Goal: Check status

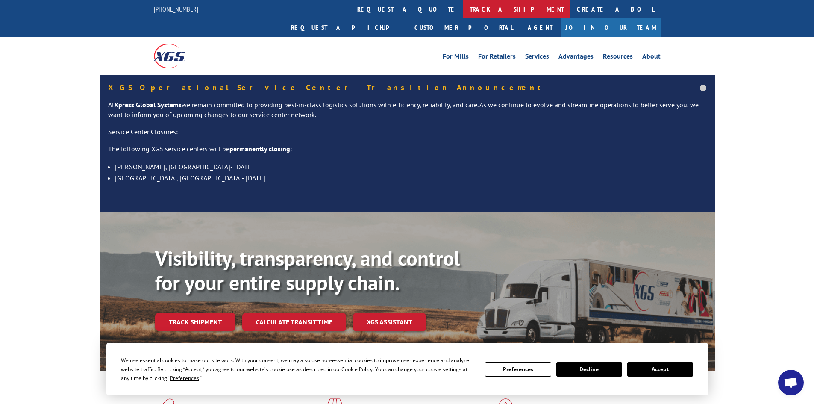
click at [463, 9] on link "track a shipment" at bounding box center [516, 9] width 107 height 18
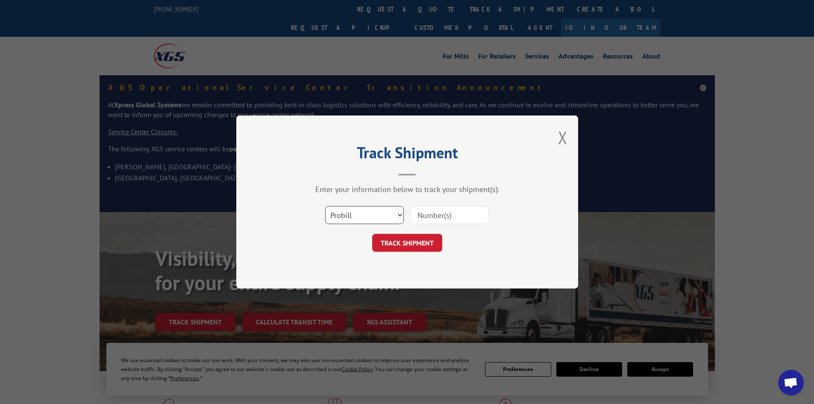
click at [388, 214] on select "Select category... Probill BOL PO" at bounding box center [364, 215] width 79 height 18
select select "bol"
click at [325, 206] on select "Select category... Probill BOL PO" at bounding box center [364, 215] width 79 height 18
click at [436, 212] on input at bounding box center [449, 215] width 79 height 18
paste input "0078156453"
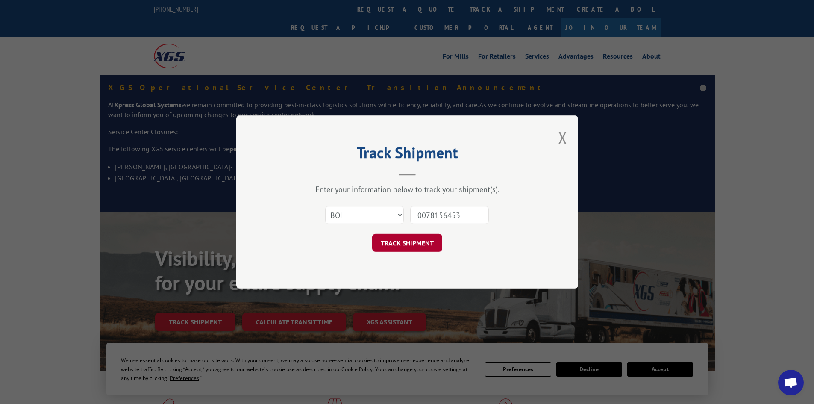
type input "0078156453"
click at [392, 235] on button "TRACK SHIPMENT" at bounding box center [407, 243] width 70 height 18
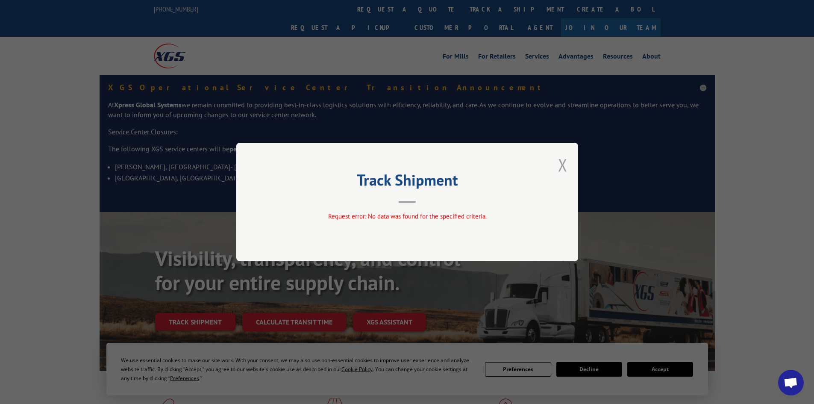
click at [563, 165] on button "Close modal" at bounding box center [562, 164] width 9 height 23
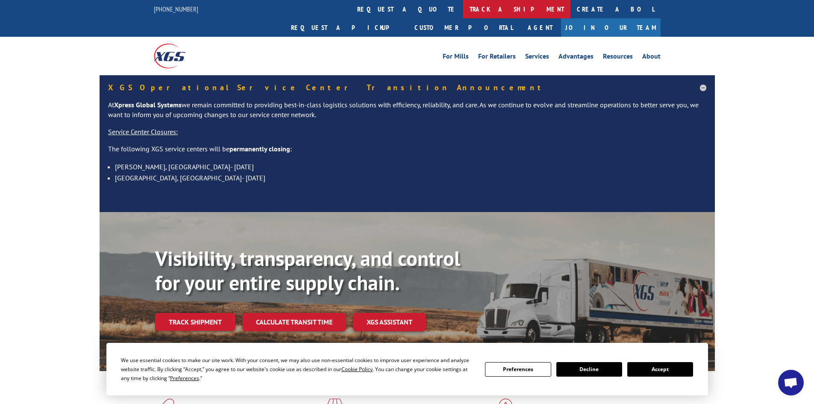
click at [463, 12] on link "track a shipment" at bounding box center [516, 9] width 107 height 18
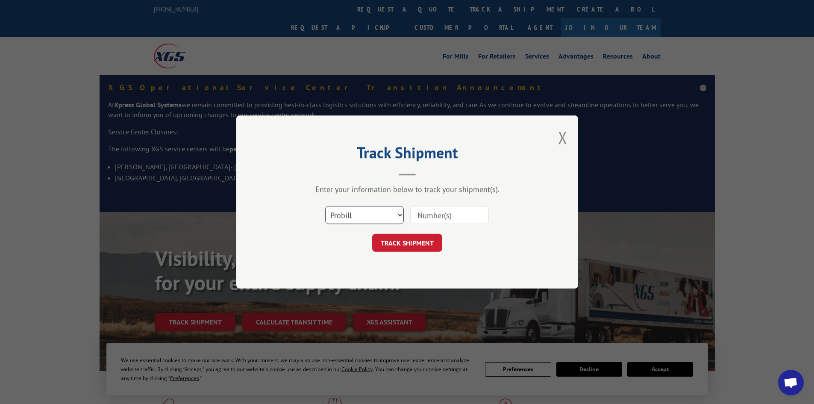
click at [361, 220] on select "Select category... Probill BOL PO" at bounding box center [364, 215] width 79 height 18
select select "po"
click at [325, 206] on select "Select category... Probill BOL PO" at bounding box center [364, 215] width 79 height 18
paste input "62502845"
type input "62502845"
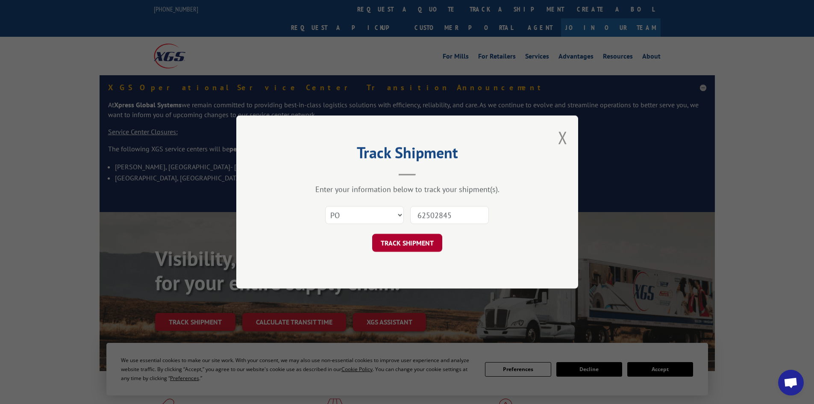
click at [412, 243] on button "TRACK SHIPMENT" at bounding box center [407, 243] width 70 height 18
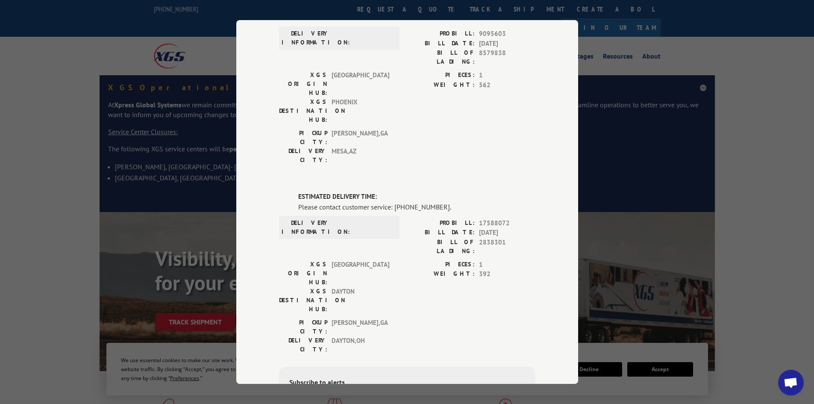
scroll to position [141, 0]
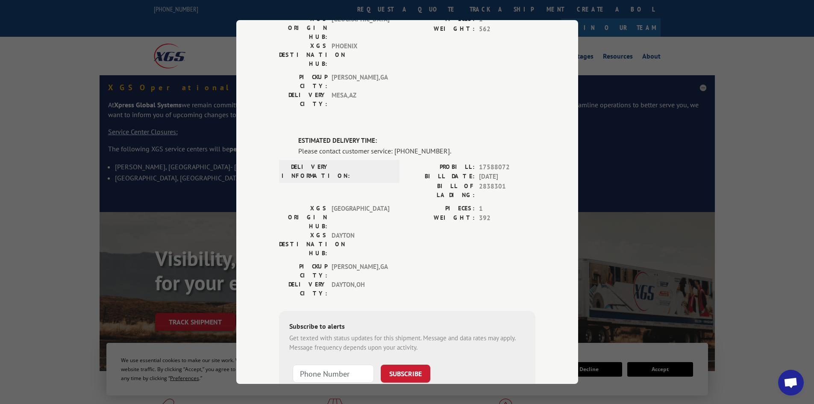
click at [664, 130] on div "Track Shipment DELIVERED DELIVERY INFORMATION: PROBILL: 9095603 BILL DATE: [DAT…" at bounding box center [407, 202] width 814 height 404
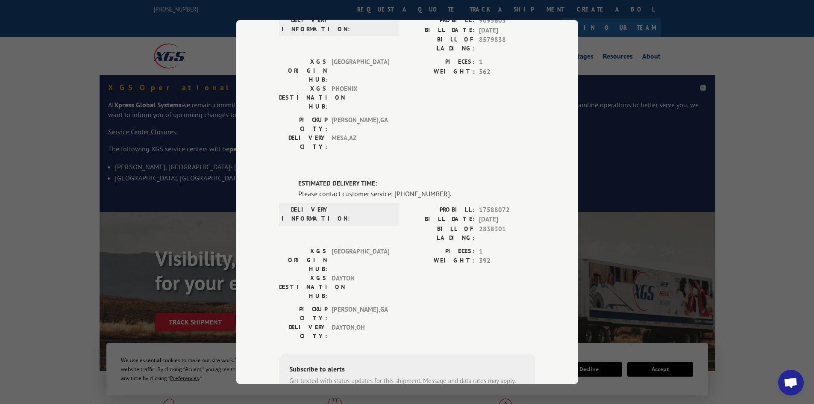
scroll to position [0, 0]
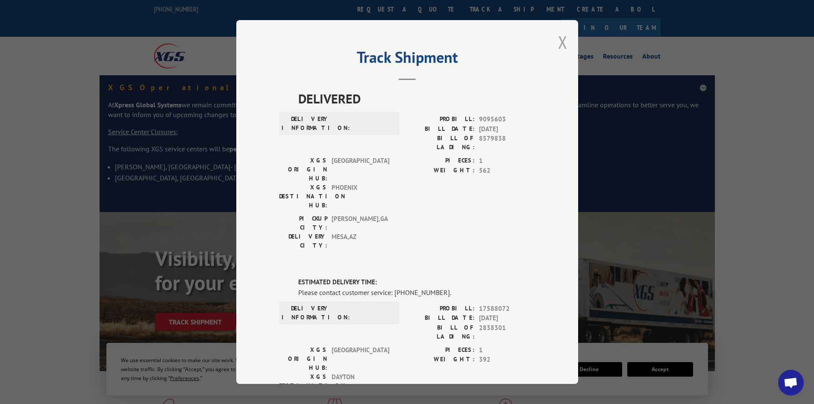
click at [559, 42] on button "Close modal" at bounding box center [562, 42] width 9 height 23
